Goal: Task Accomplishment & Management: Use online tool/utility

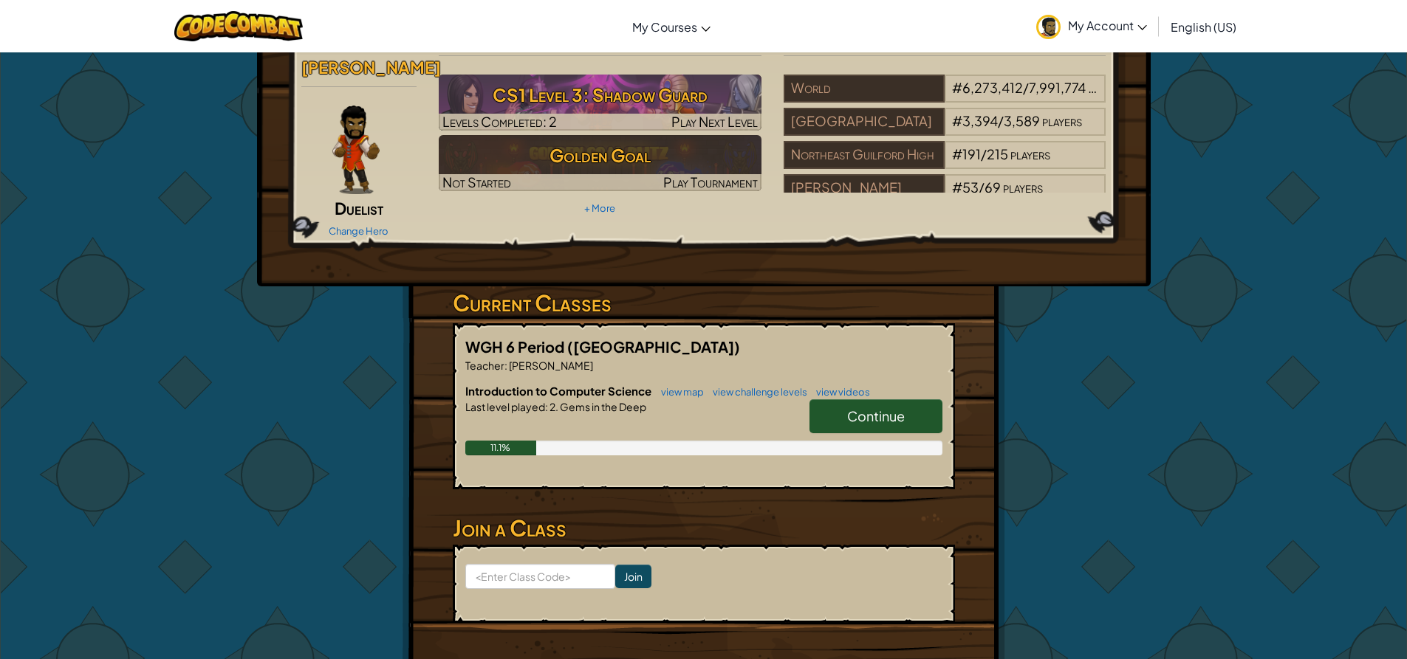
scroll to position [74, 0]
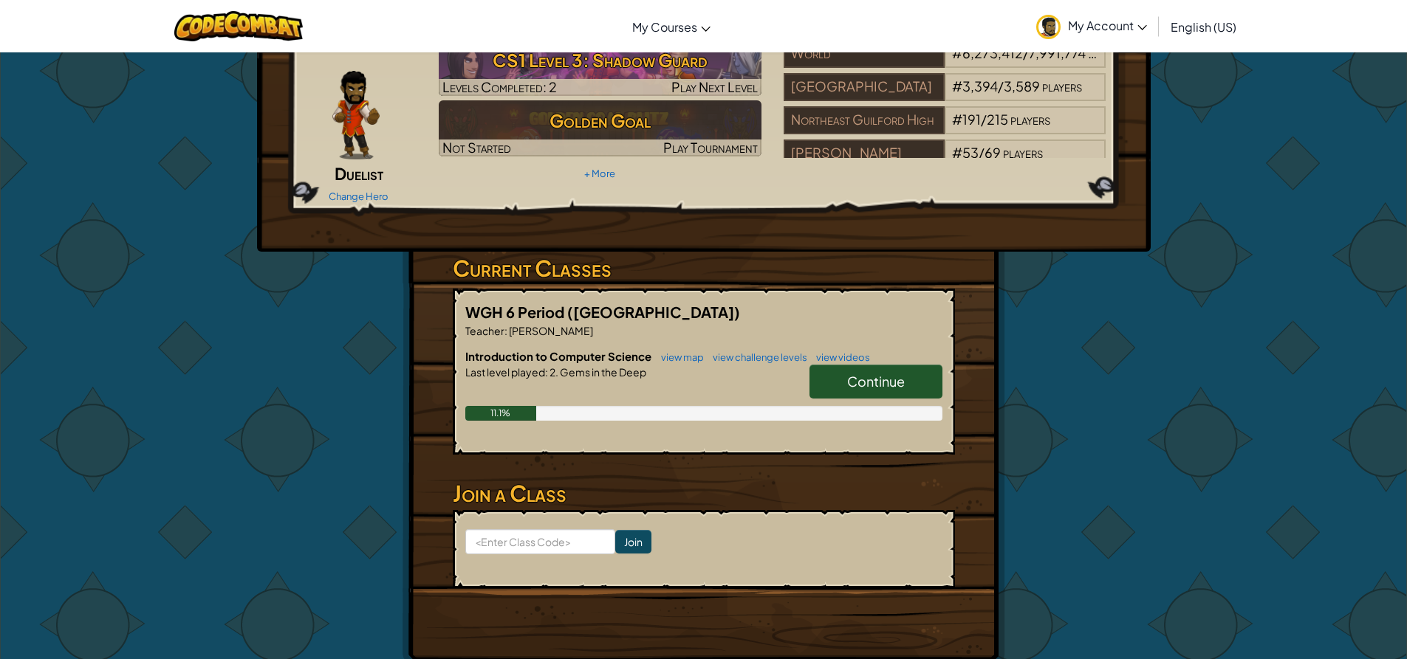
click at [900, 373] on span "Continue" at bounding box center [876, 381] width 58 height 17
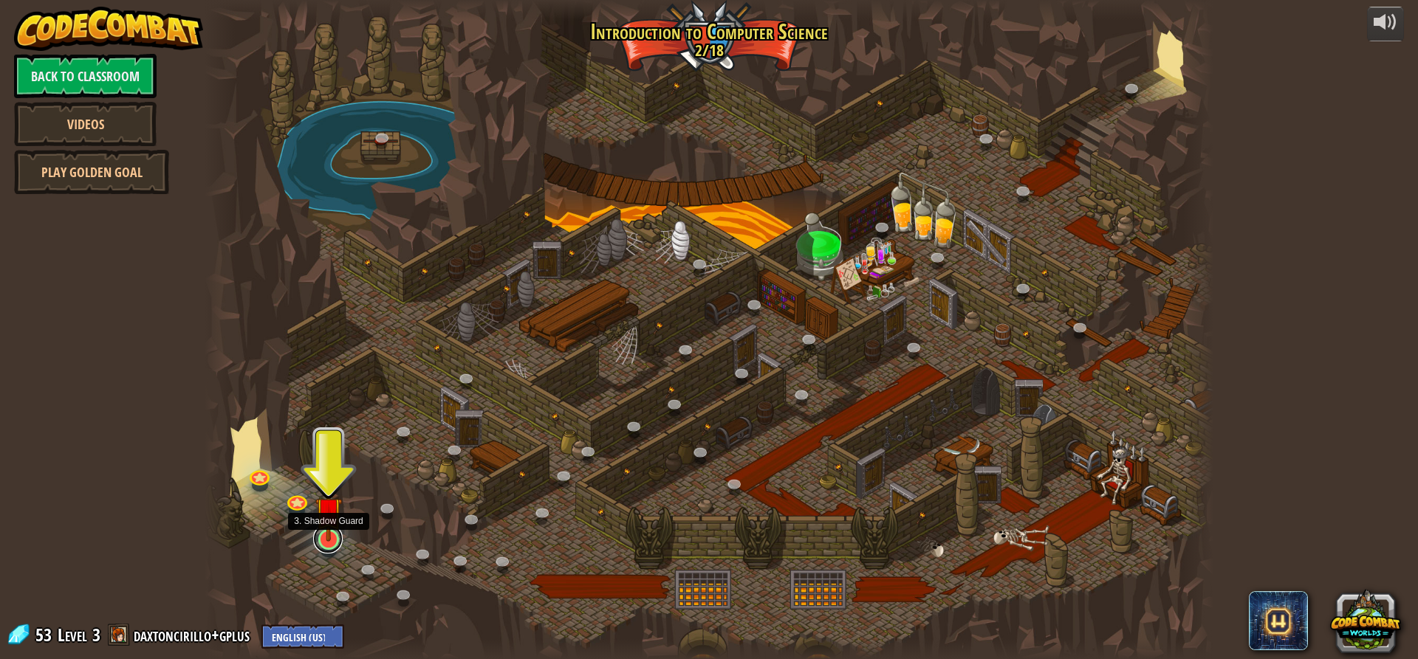
click at [330, 544] on link at bounding box center [328, 539] width 30 height 30
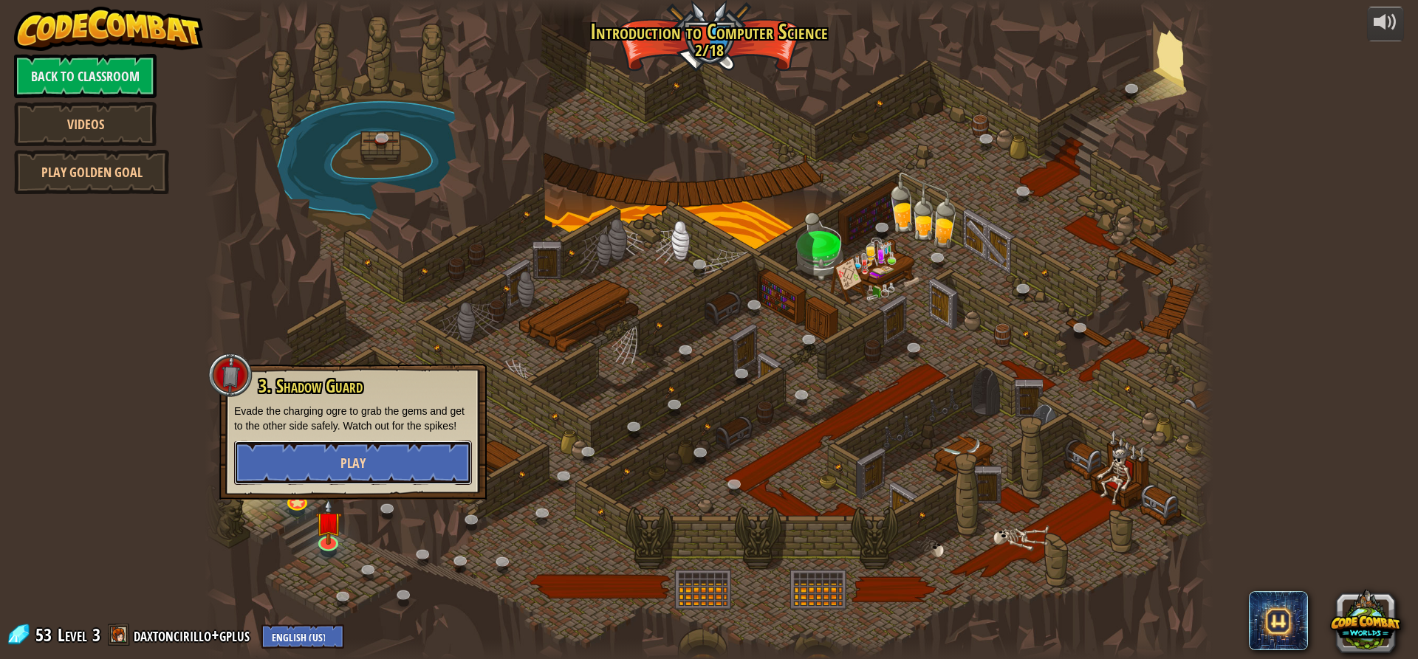
click at [341, 457] on span "Play" at bounding box center [352, 463] width 25 height 18
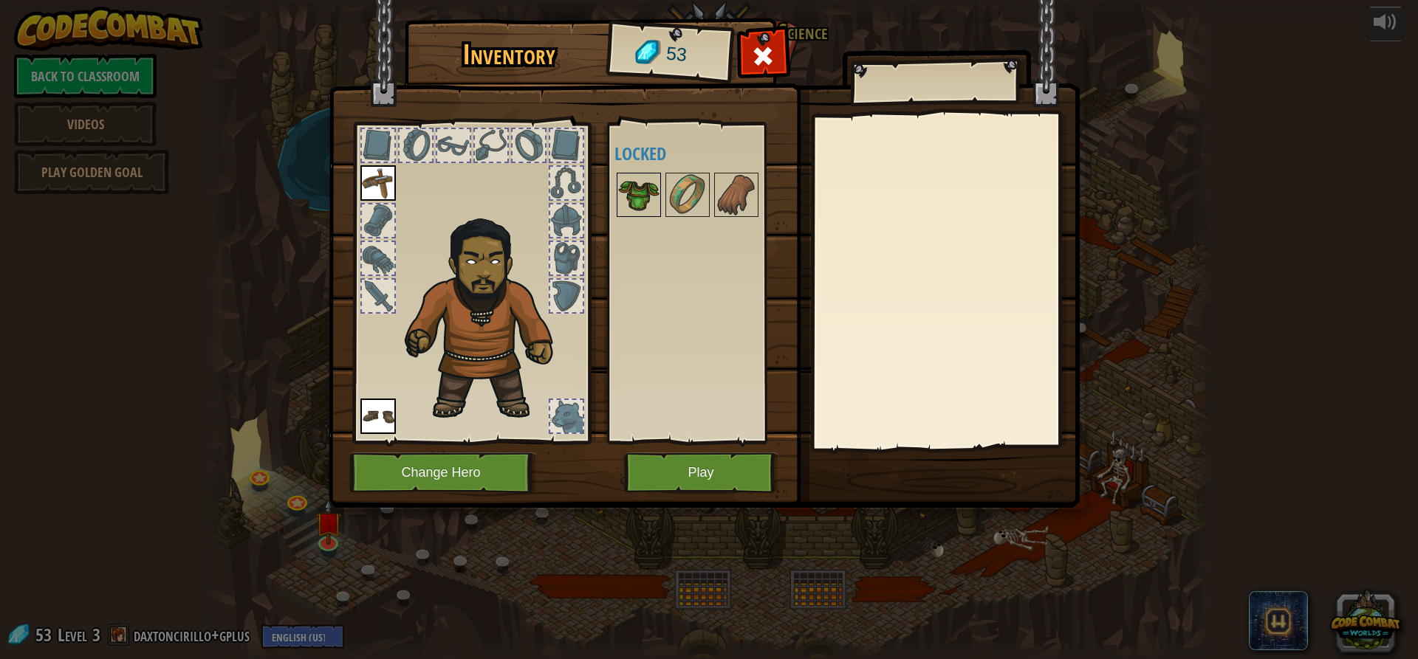
click at [641, 192] on img at bounding box center [638, 194] width 41 height 41
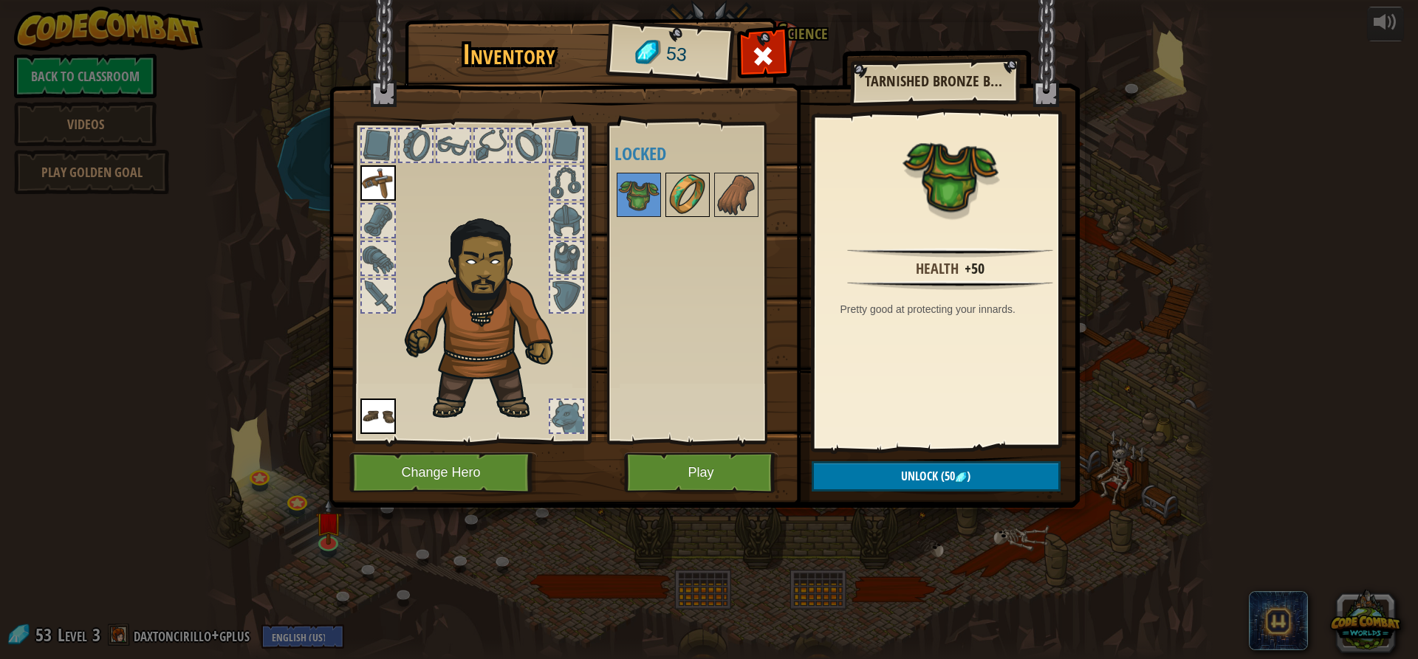
click at [670, 193] on img at bounding box center [687, 194] width 41 height 41
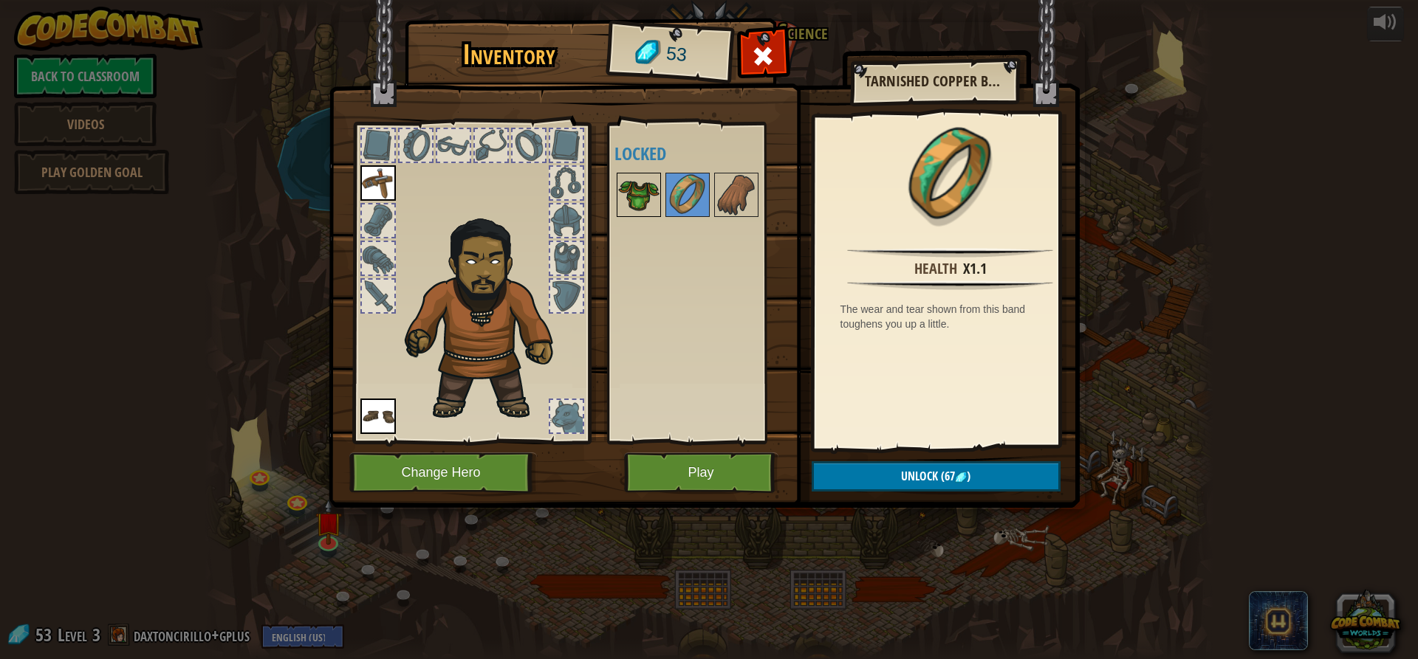
click at [629, 191] on img at bounding box center [638, 194] width 41 height 41
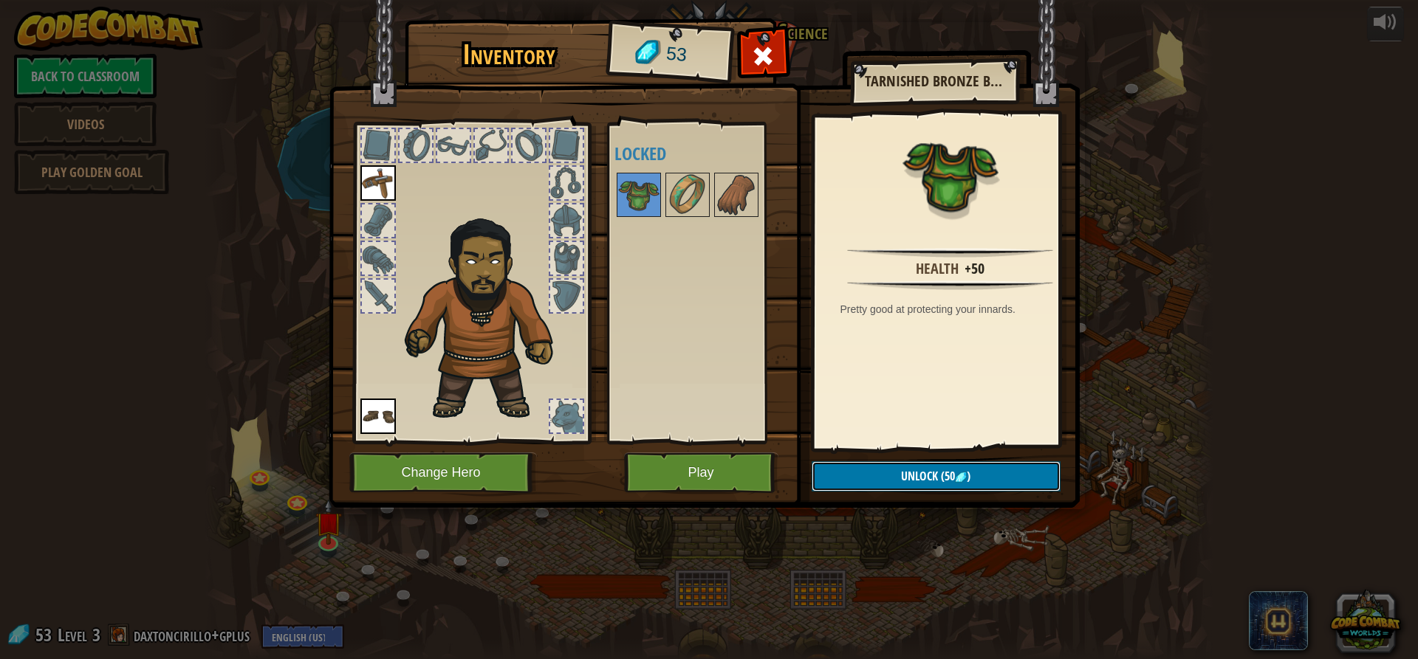
click at [864, 470] on button "Unlock (50 )" at bounding box center [935, 476] width 249 height 30
click at [863, 463] on button "Confirm" at bounding box center [935, 476] width 249 height 30
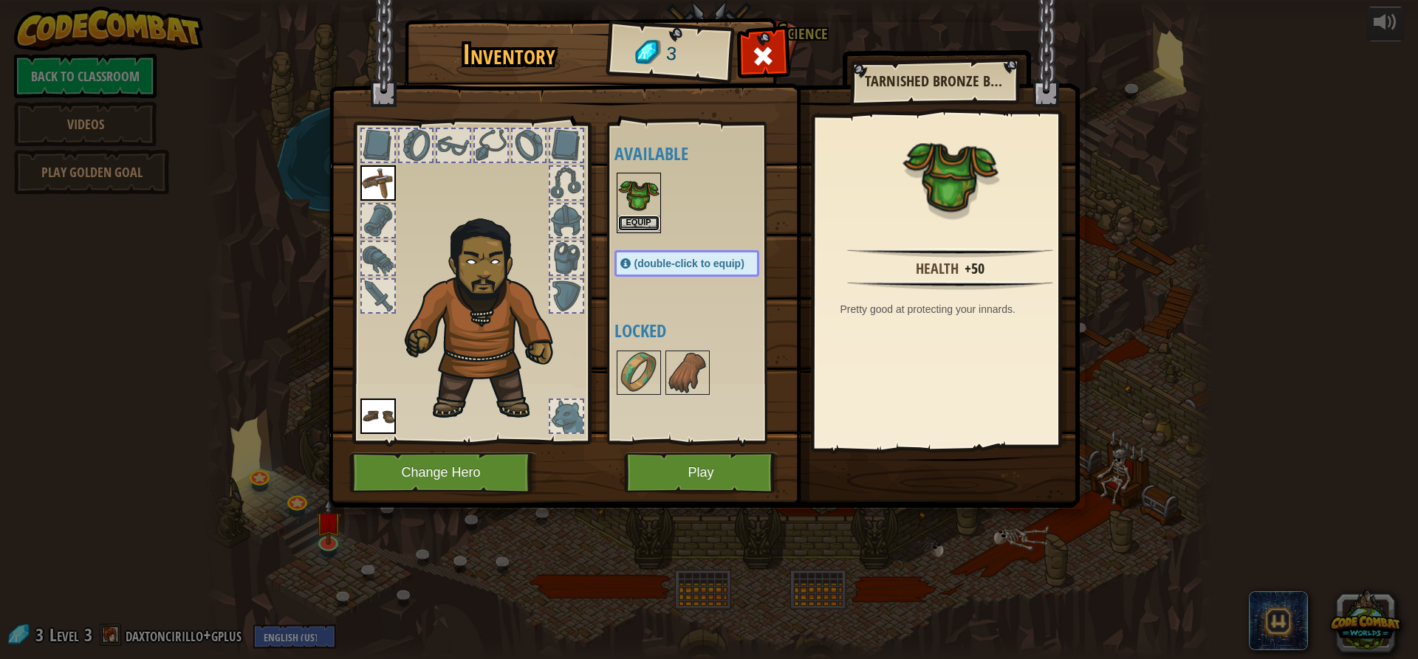
click at [645, 221] on button "Equip" at bounding box center [638, 224] width 41 height 16
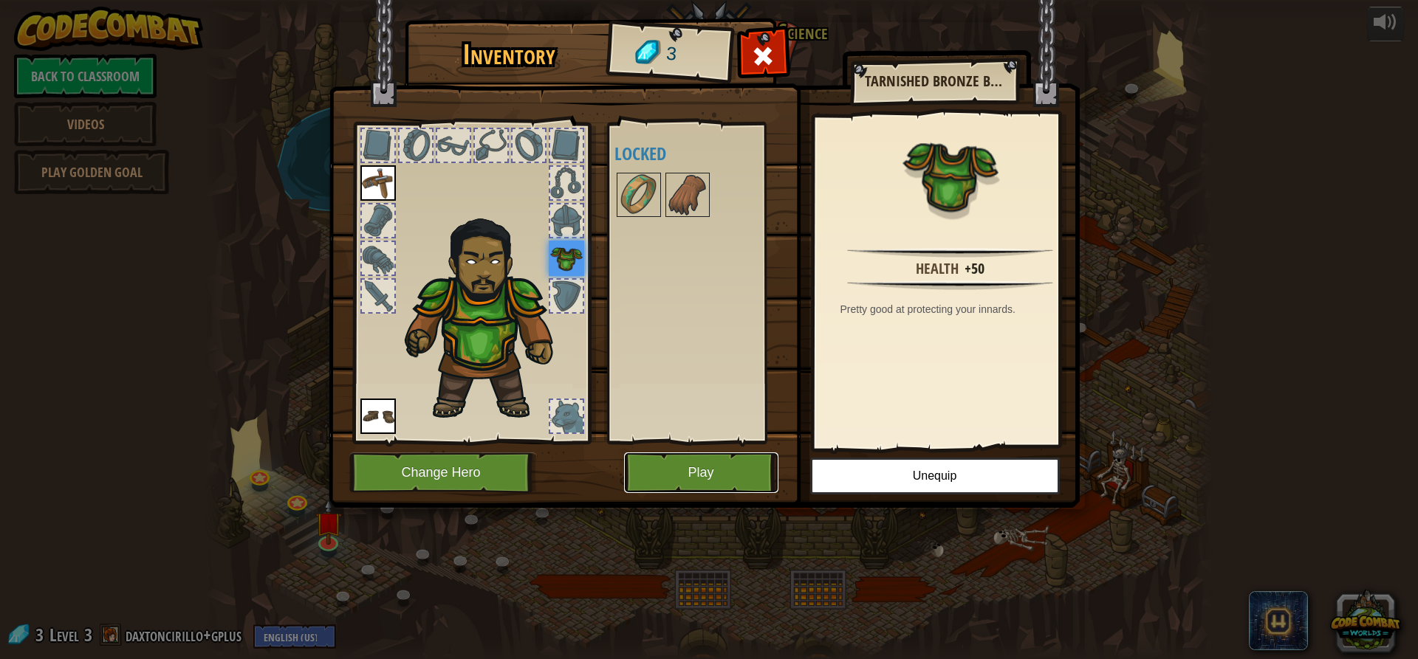
click at [688, 469] on button "Play" at bounding box center [701, 473] width 154 height 41
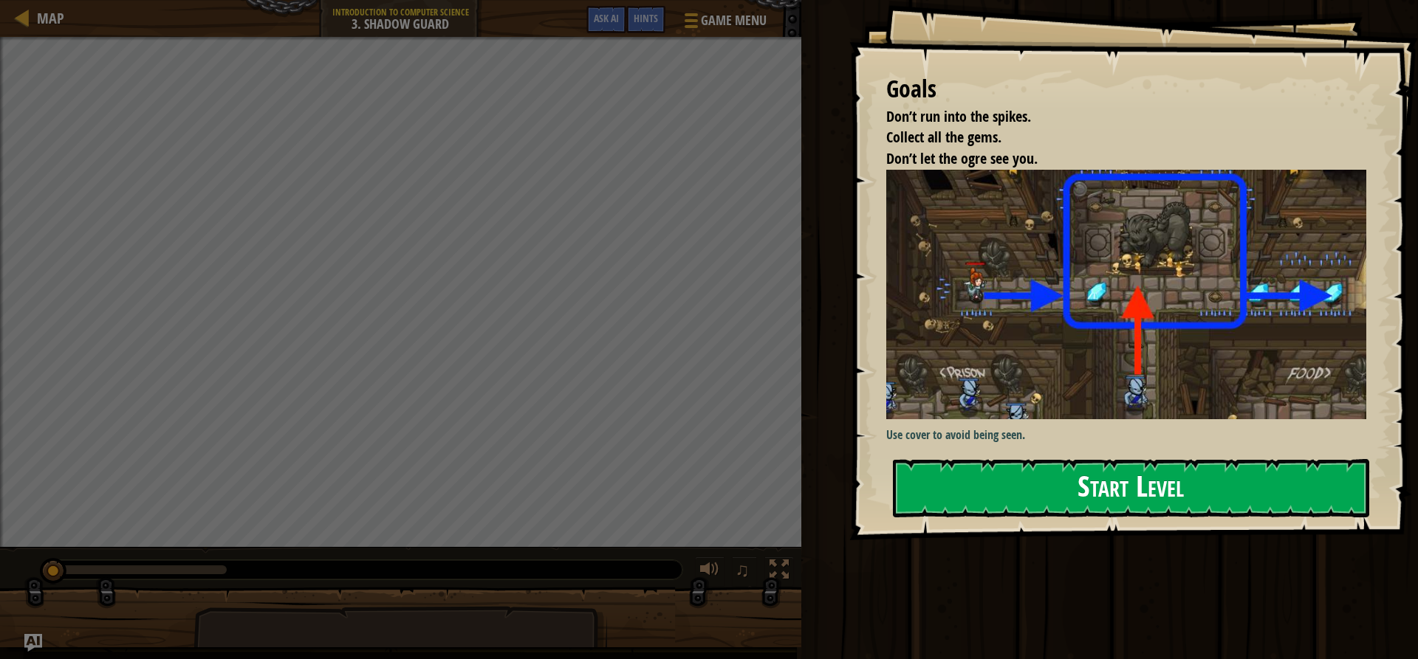
click at [984, 494] on button "Start Level" at bounding box center [1131, 488] width 476 height 58
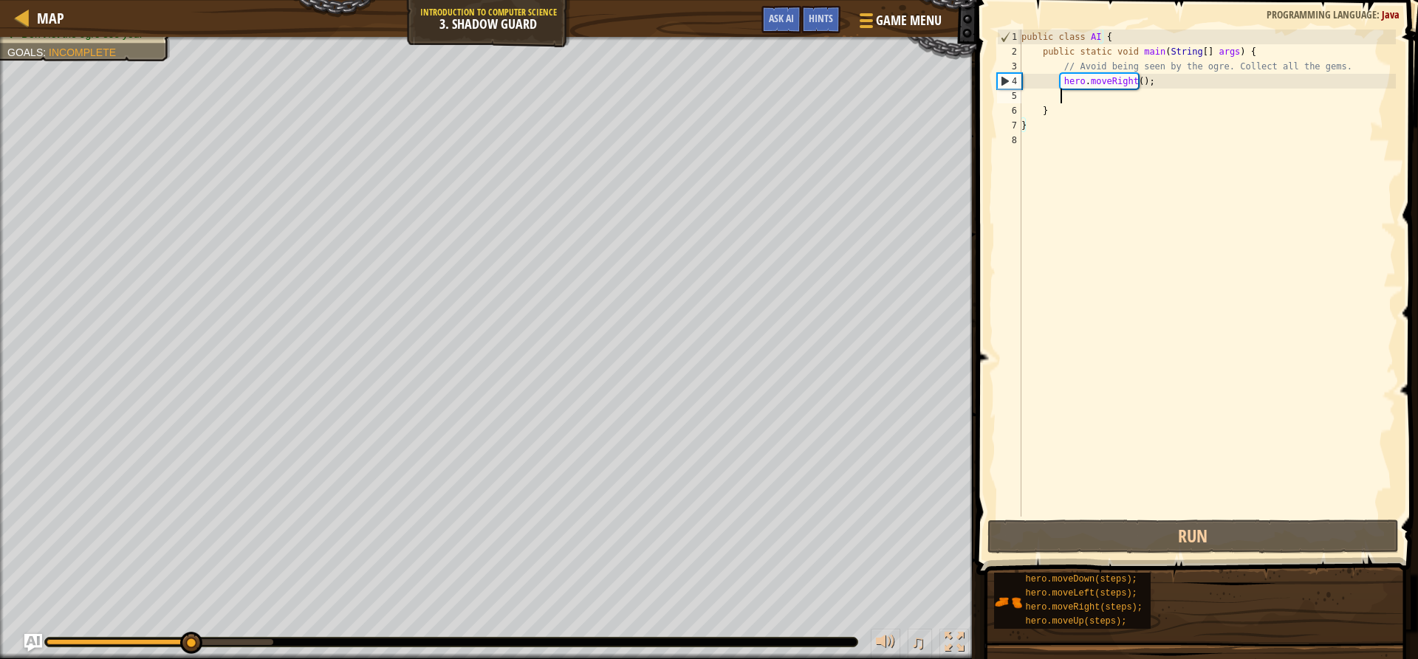
click at [1063, 95] on div "public class AI { public static void main ( String [ ] args ) { // Avoid being …" at bounding box center [1206, 288] width 377 height 517
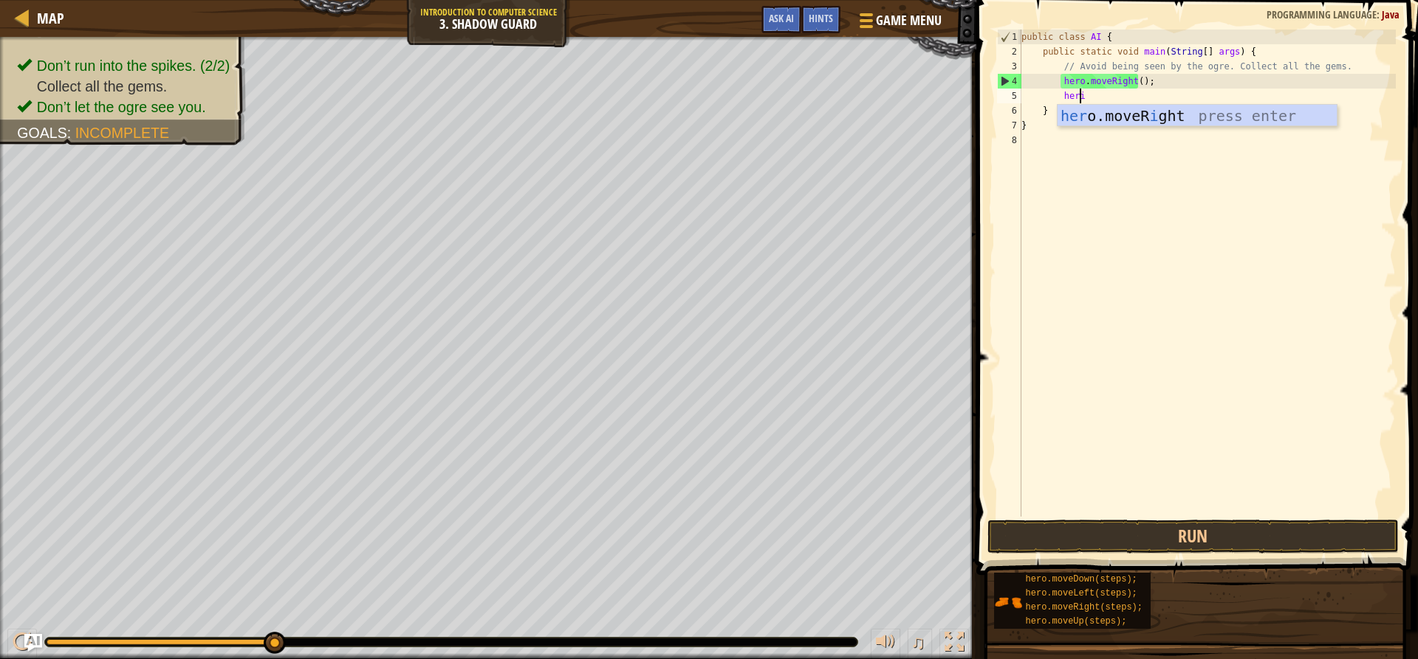
scroll to position [7, 4]
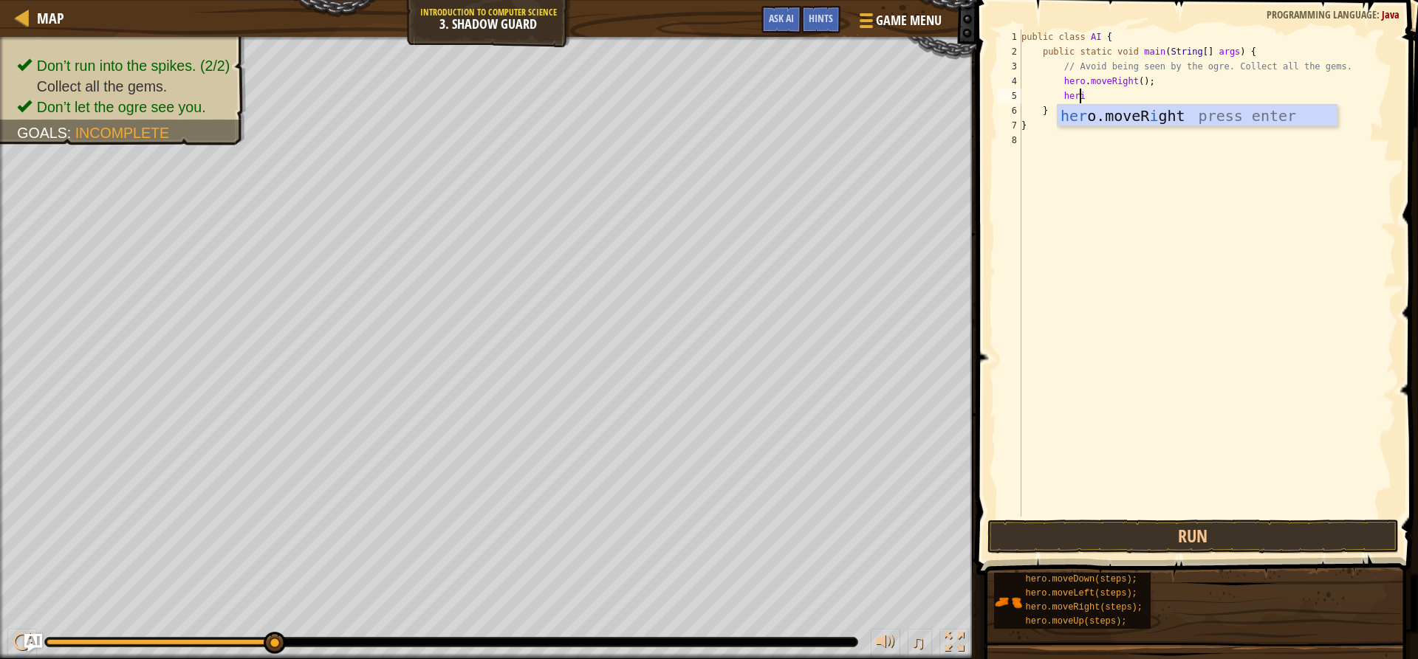
type textarea "her"
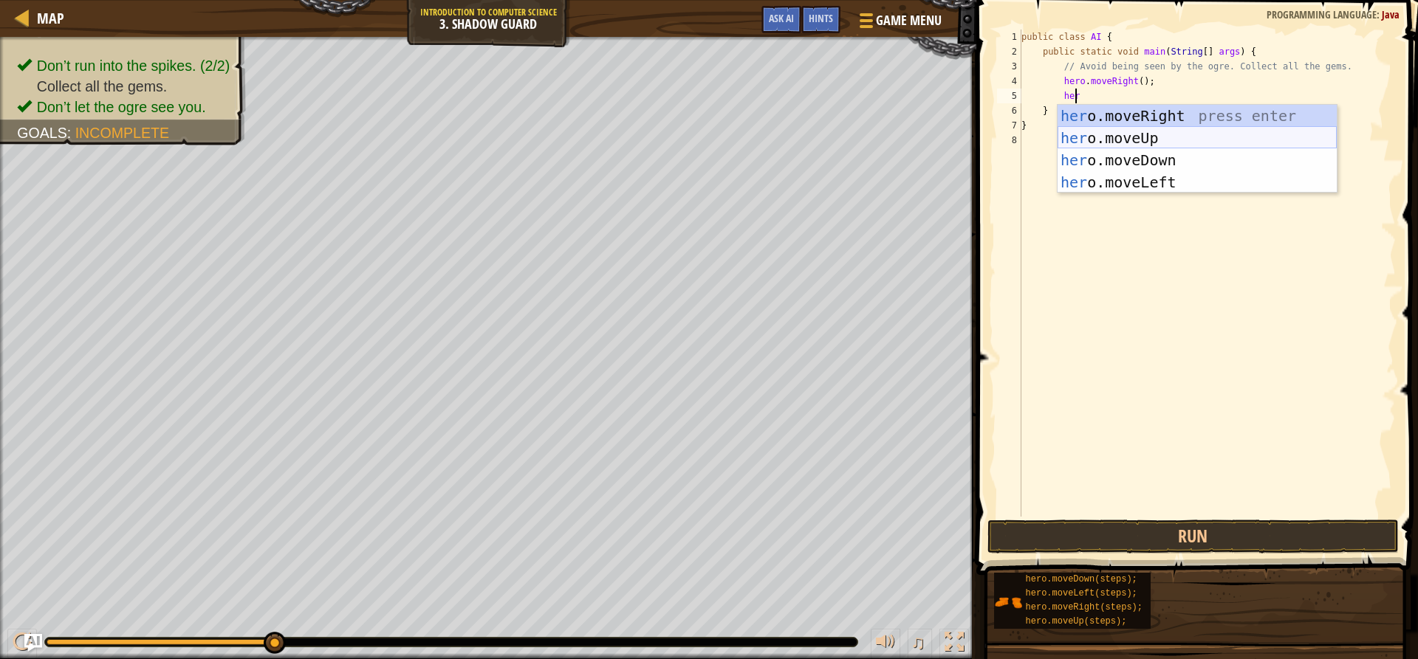
click at [1065, 130] on div "her o.moveRight press enter her o.moveUp press enter her o.moveDown press enter…" at bounding box center [1196, 171] width 279 height 133
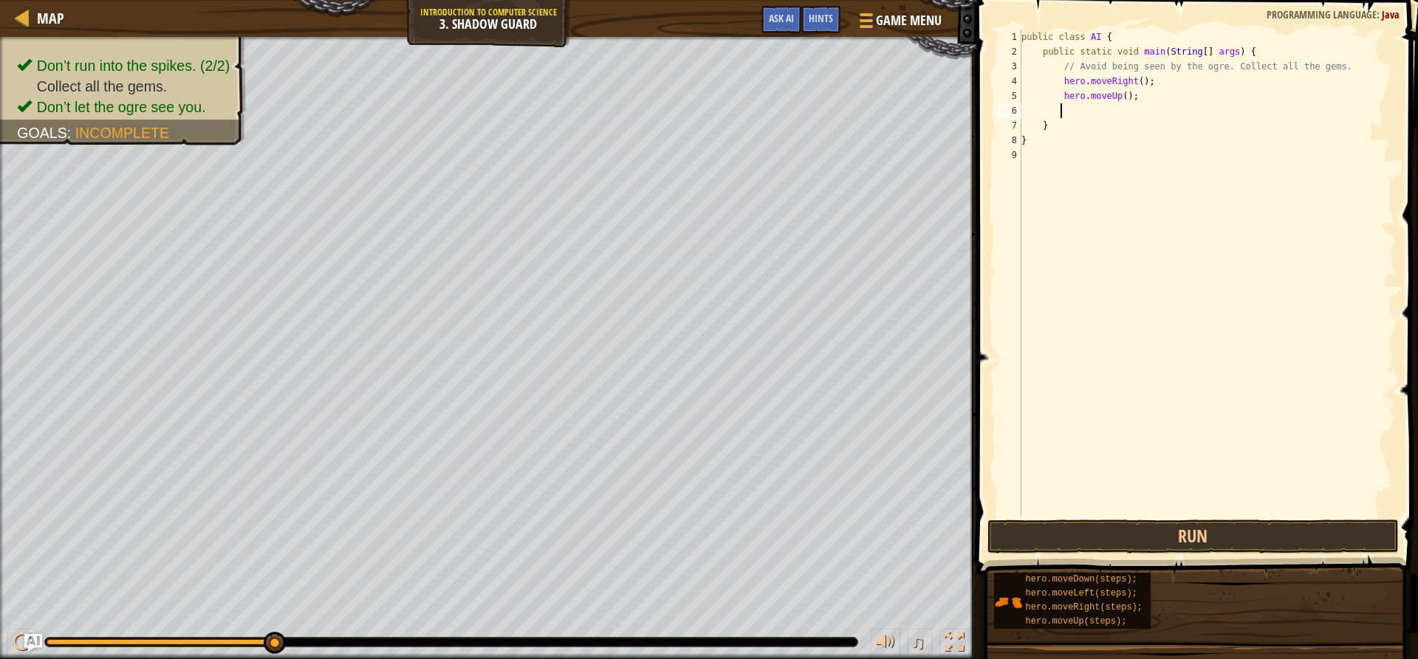
scroll to position [7, 2]
click at [1005, 528] on button "Run" at bounding box center [1192, 537] width 411 height 34
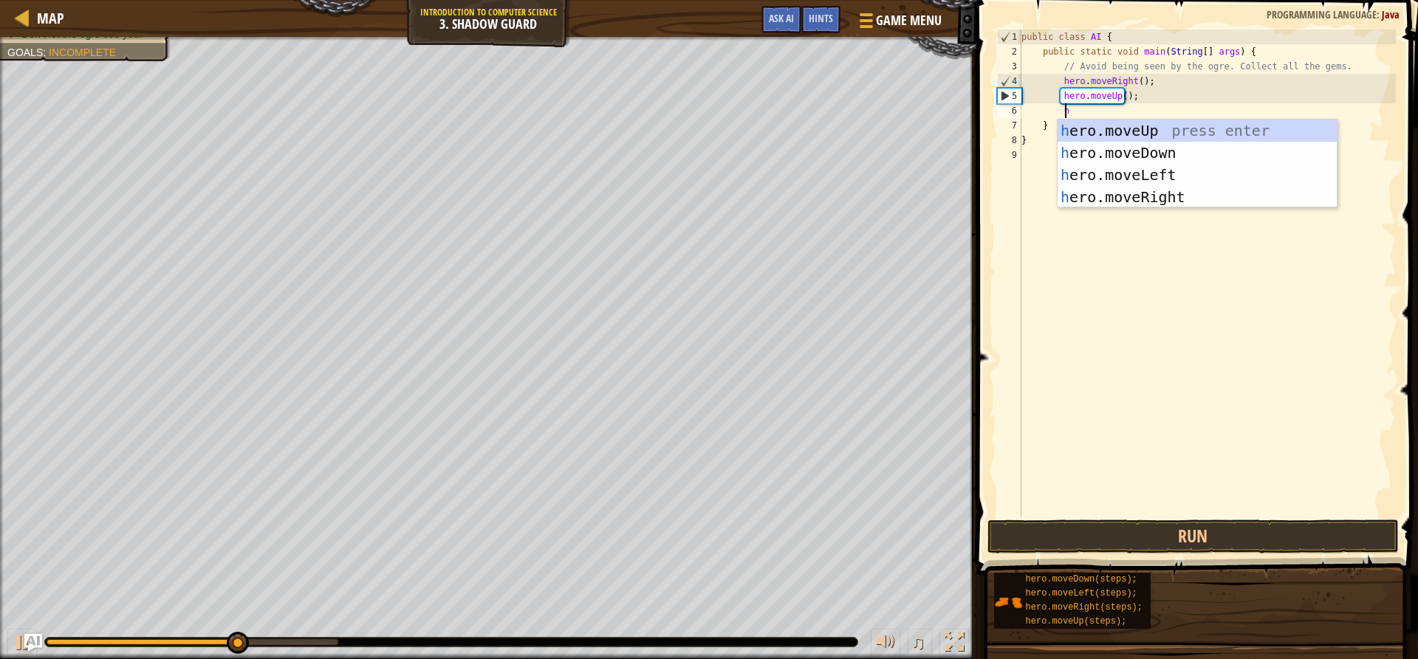
type textarea "hero"
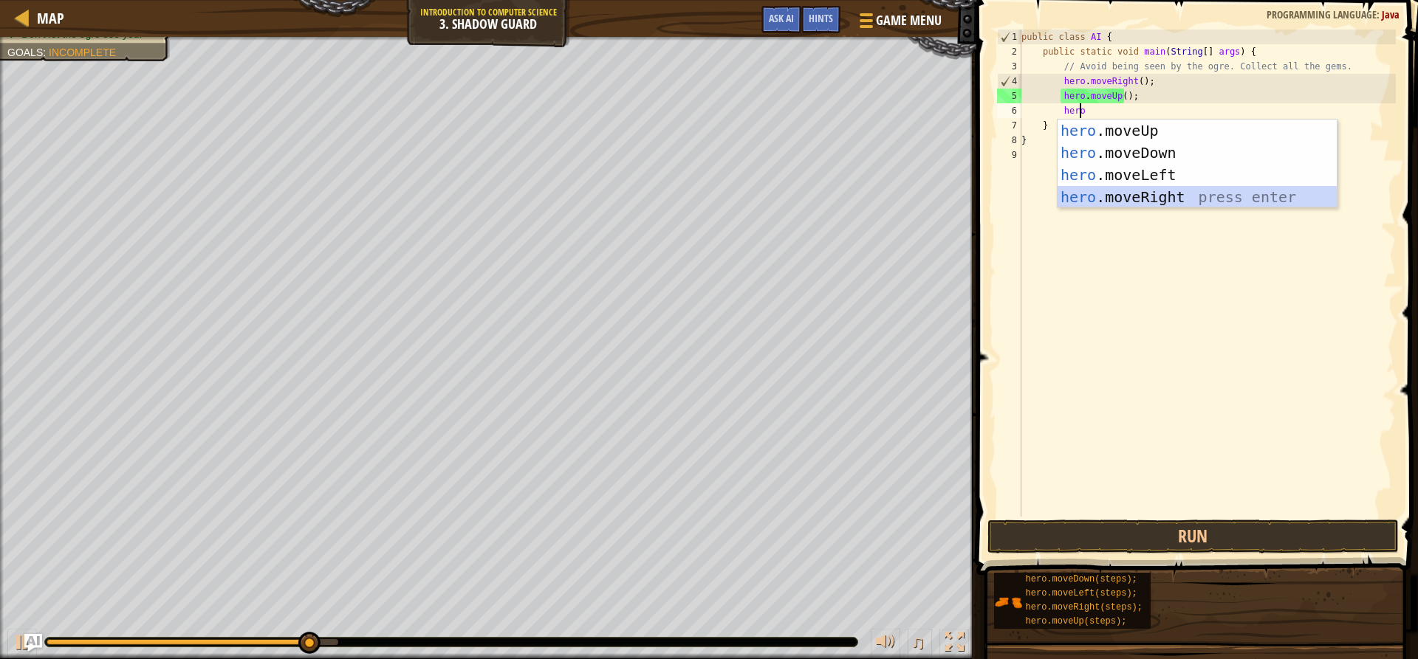
click at [1122, 193] on div "hero .moveUp press enter hero .moveDown press enter hero .moveLeft press enter …" at bounding box center [1196, 186] width 279 height 133
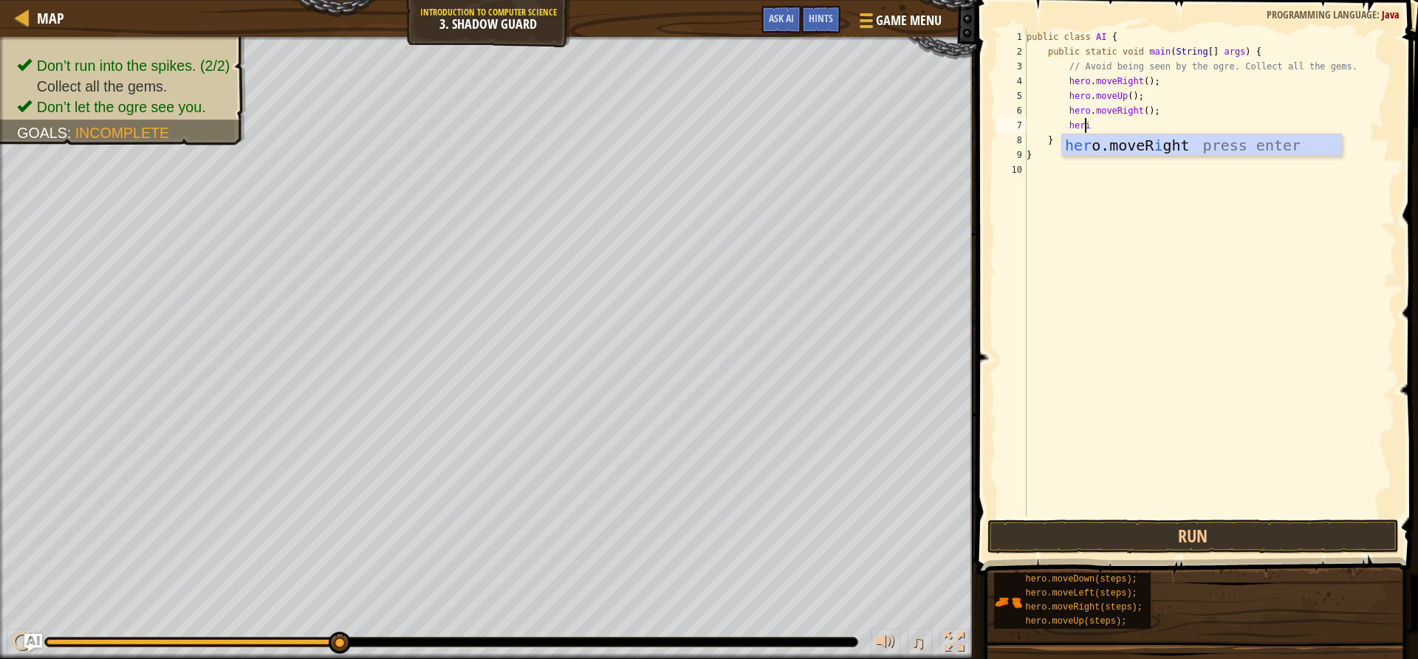
type textarea "her"
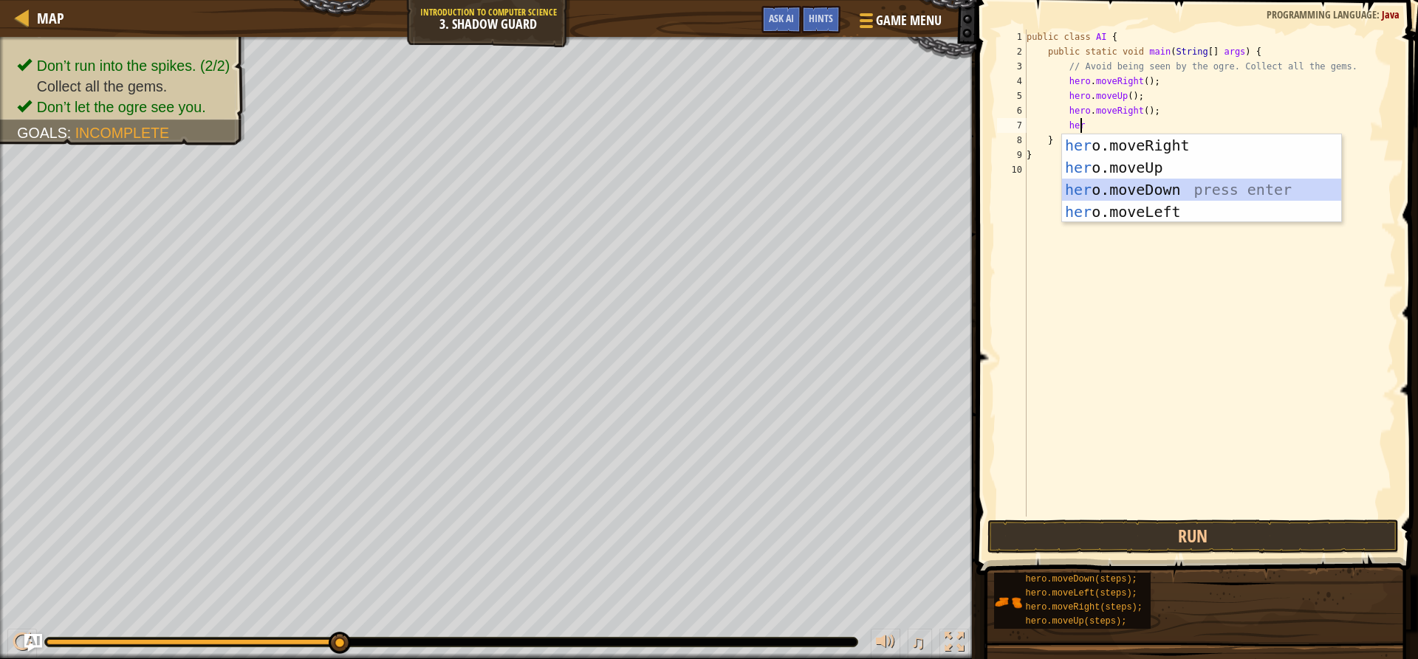
click at [1156, 183] on div "her o.moveRight press enter her o.moveUp press enter her o.moveDown press enter…" at bounding box center [1201, 200] width 279 height 133
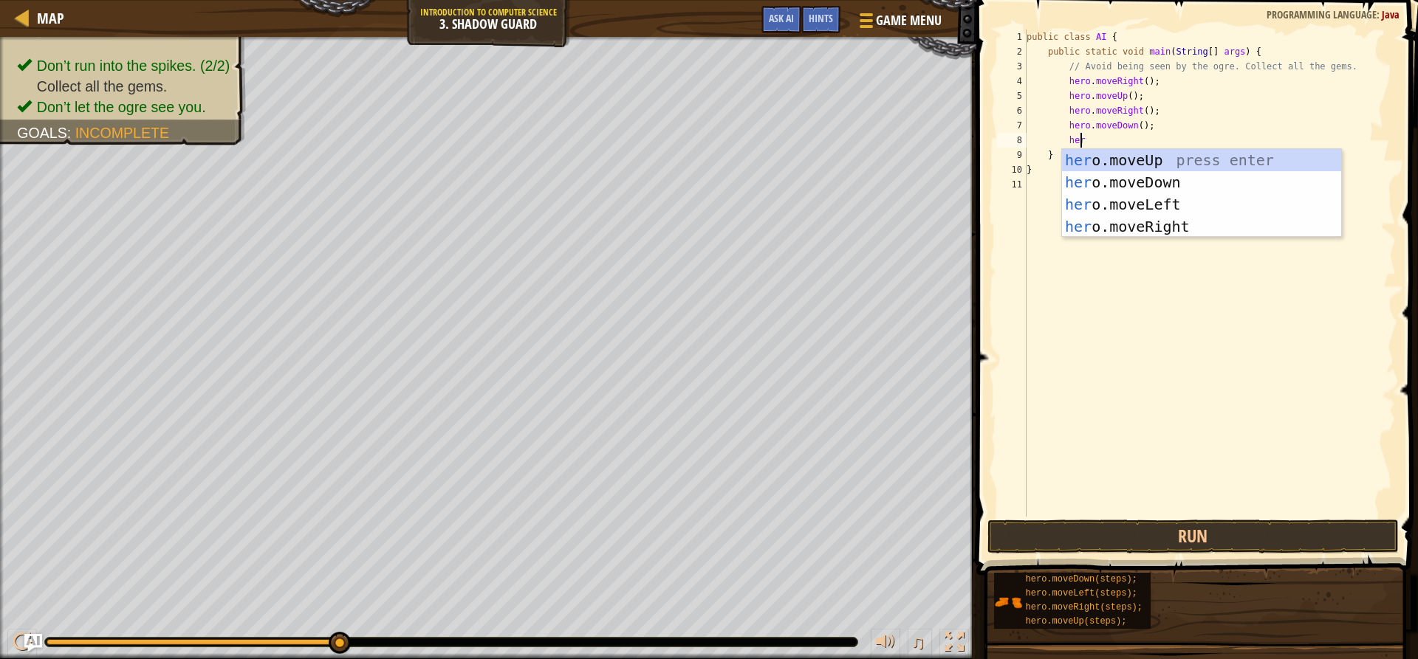
type textarea "hero"
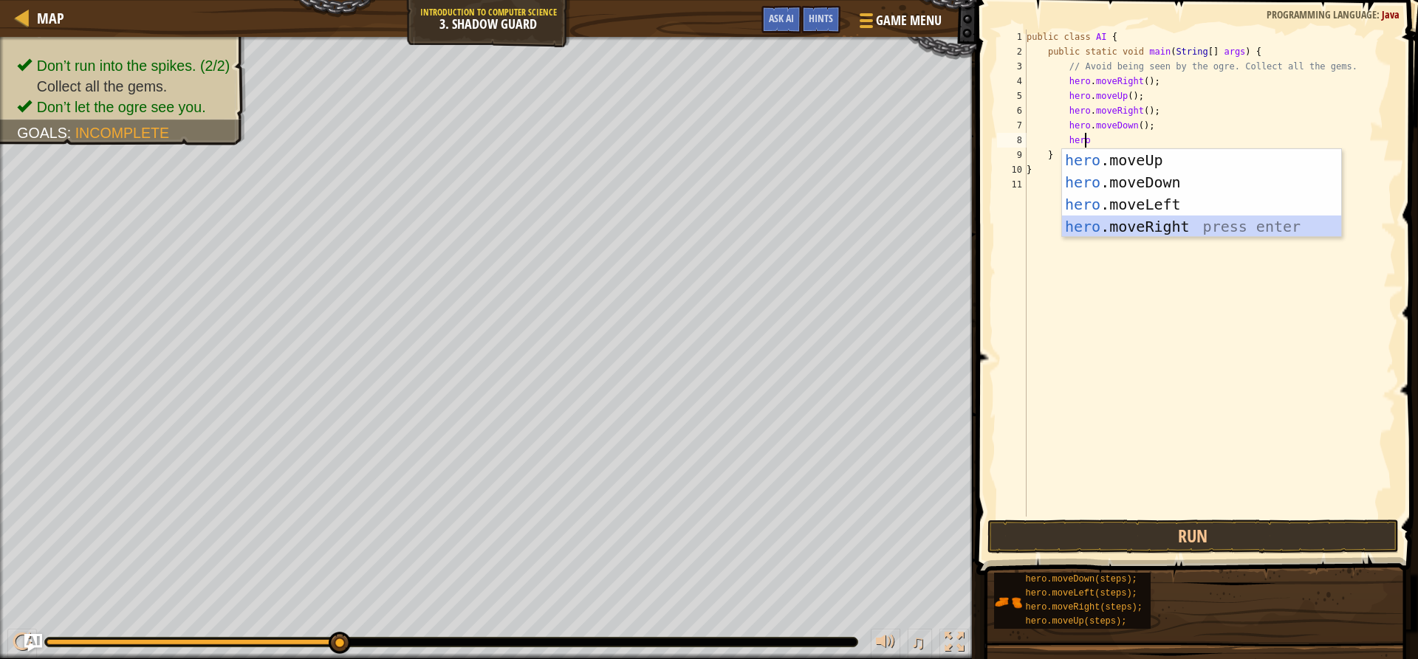
click at [1170, 221] on div "hero .moveUp press enter hero .moveDown press enter hero .moveLeft press enter …" at bounding box center [1201, 215] width 279 height 133
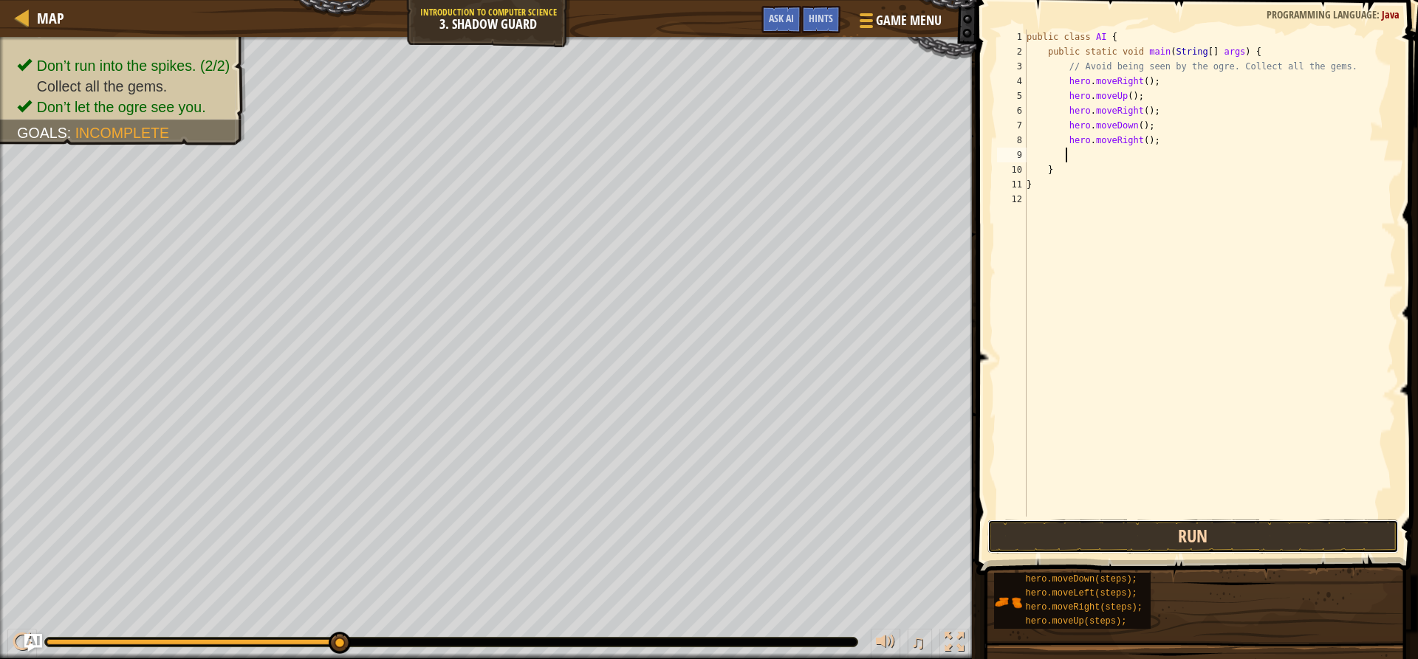
click at [1091, 535] on button "Run" at bounding box center [1192, 537] width 411 height 34
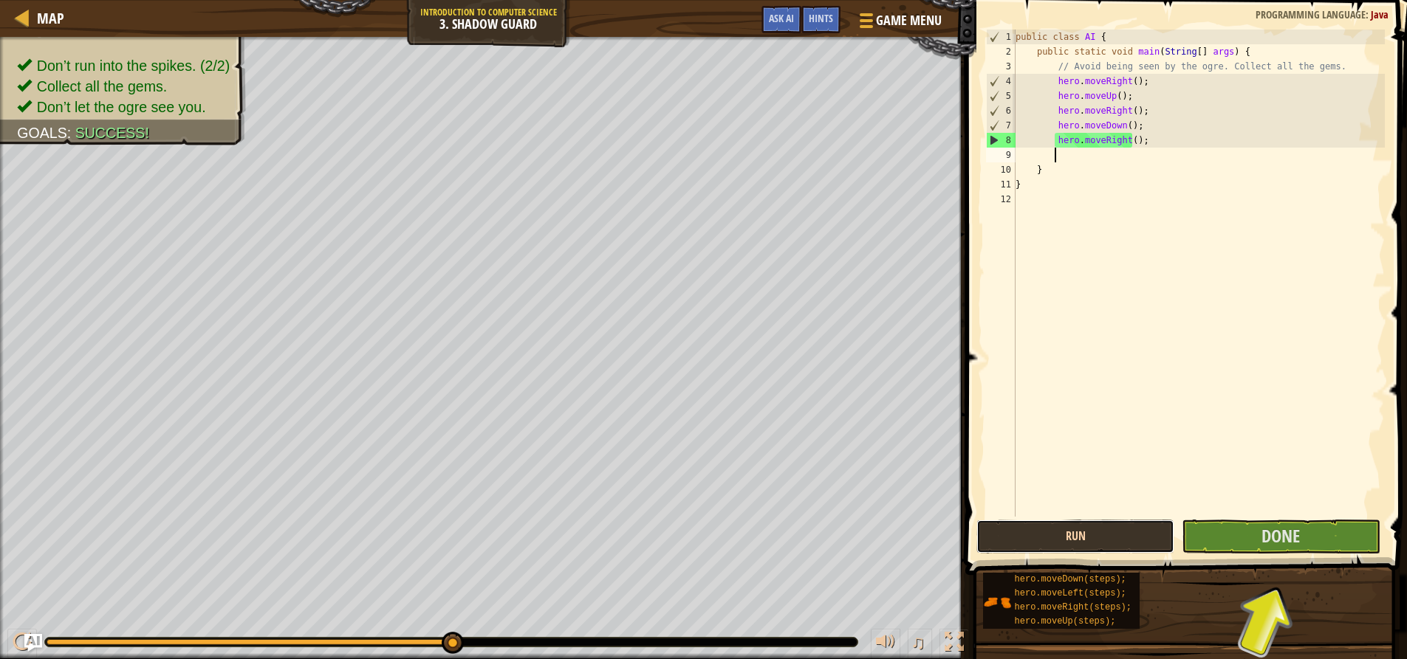
click at [1091, 535] on button "Run" at bounding box center [1075, 537] width 198 height 34
